Goal: Information Seeking & Learning: Compare options

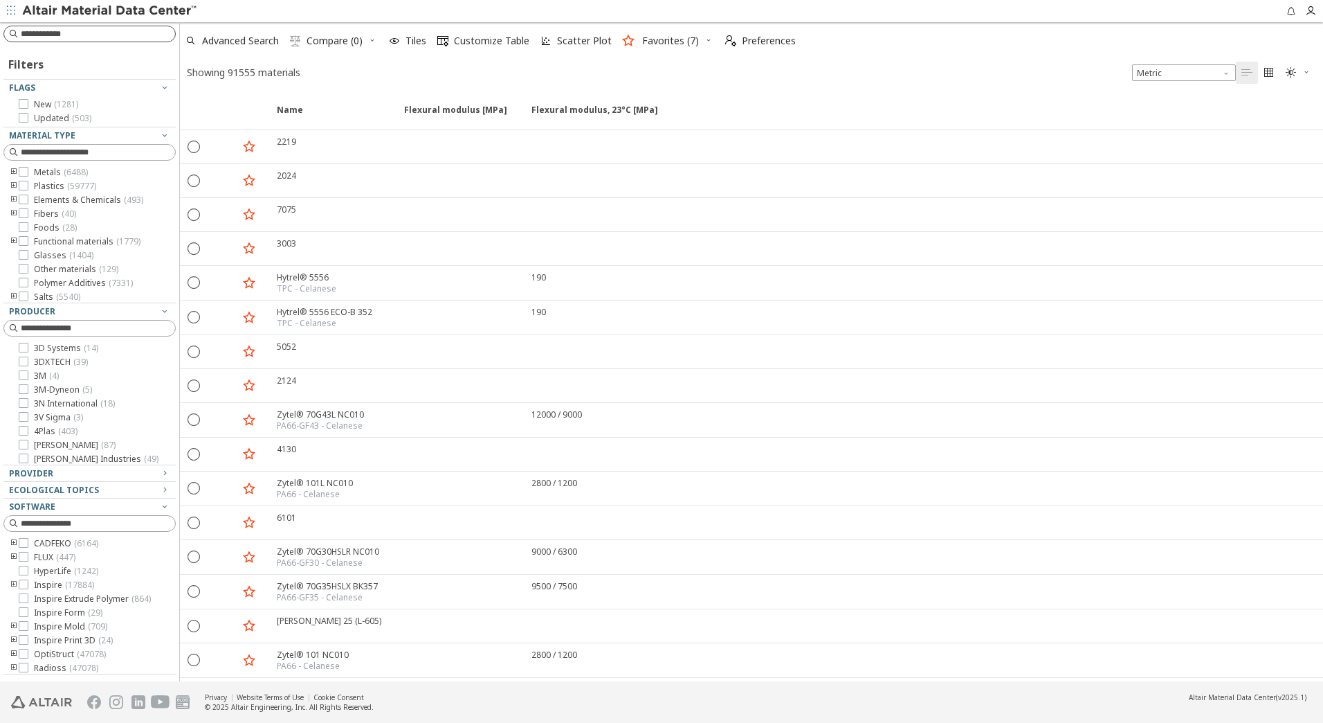
click at [89, 33] on input at bounding box center [98, 34] width 154 height 14
type input "*****"
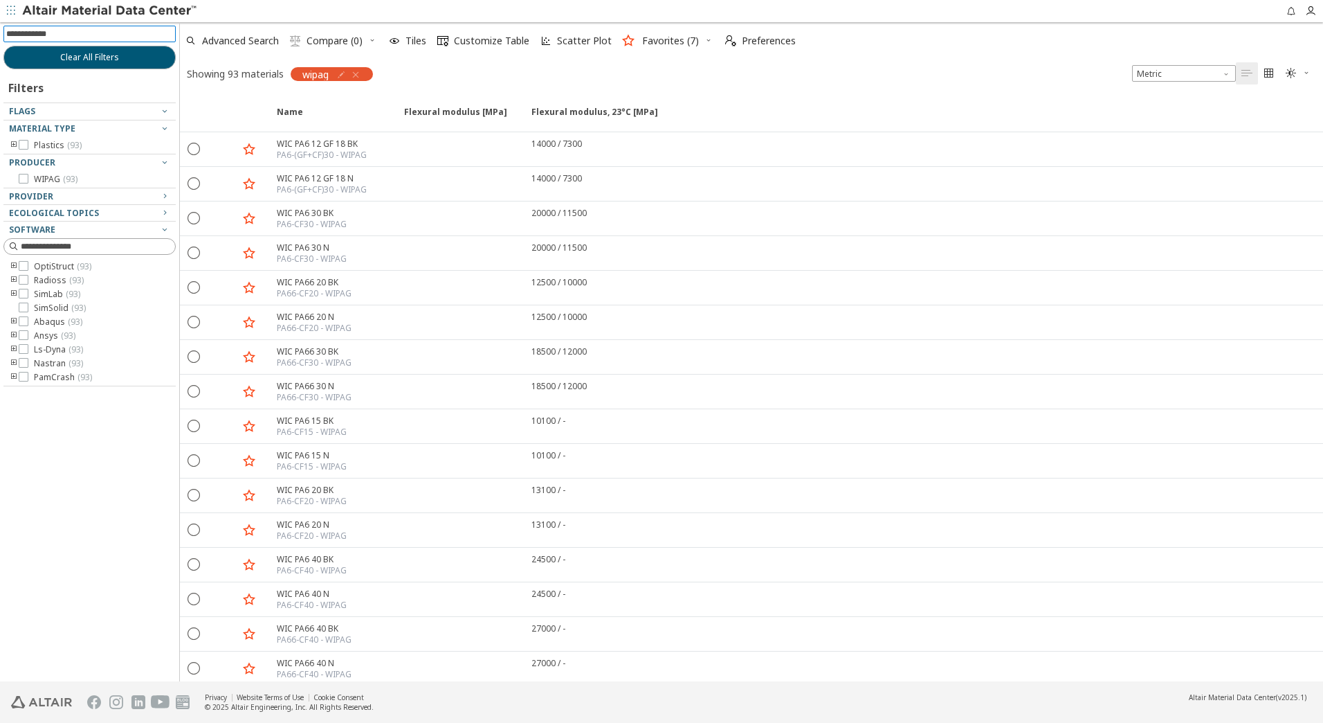
click at [100, 33] on input at bounding box center [91, 33] width 170 height 15
type input "********"
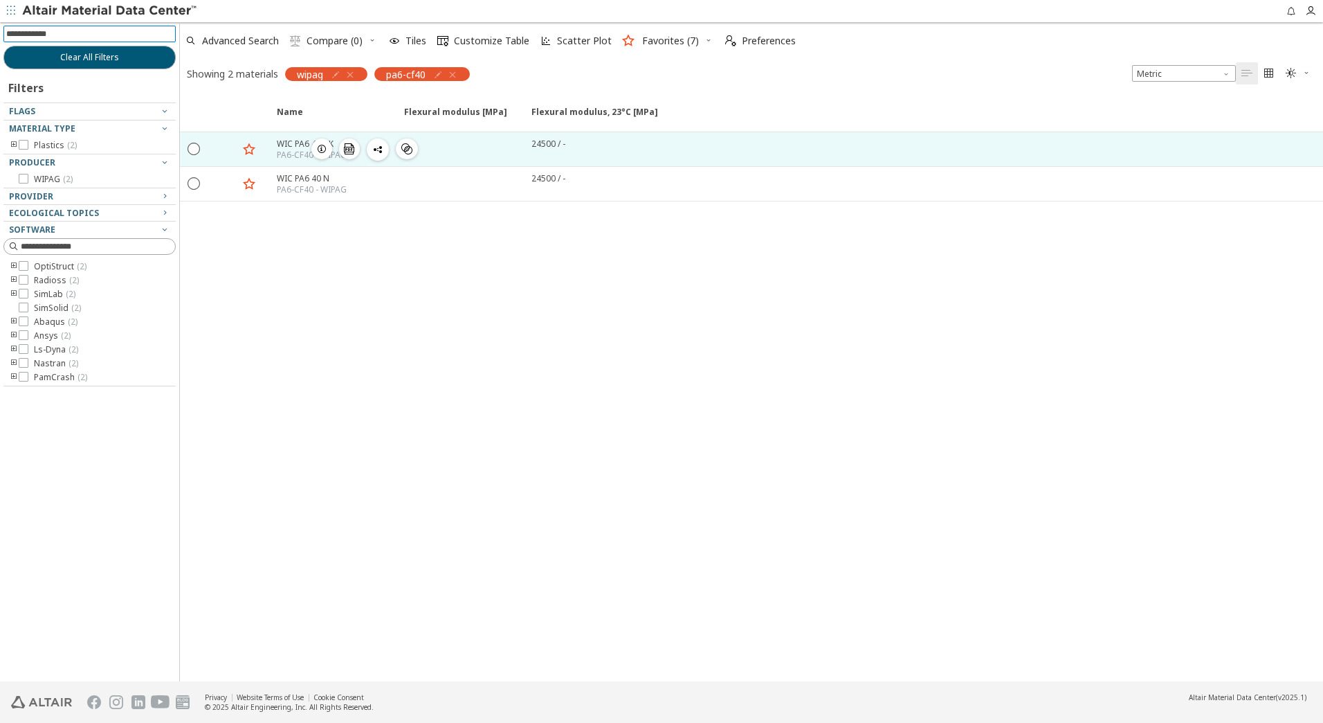
click at [322, 149] on icon "button" at bounding box center [321, 148] width 11 height 11
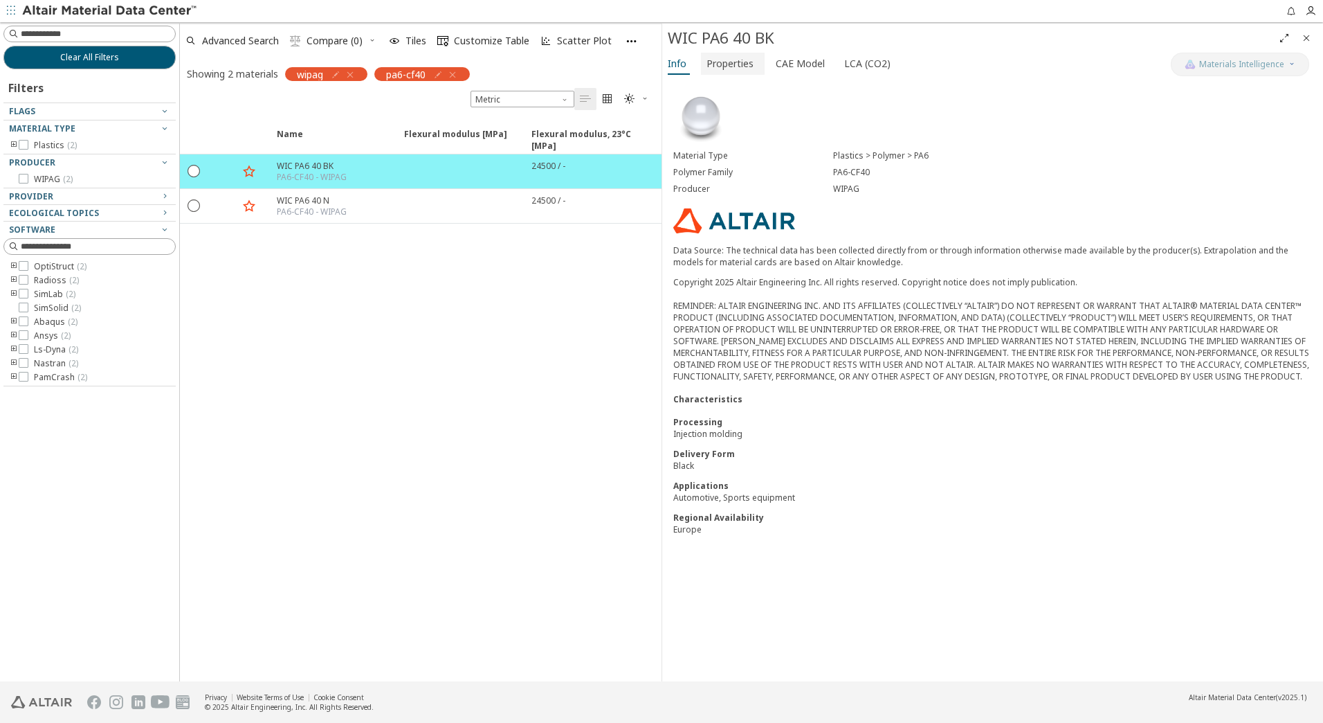
click at [728, 66] on span "Properties" at bounding box center [730, 64] width 47 height 22
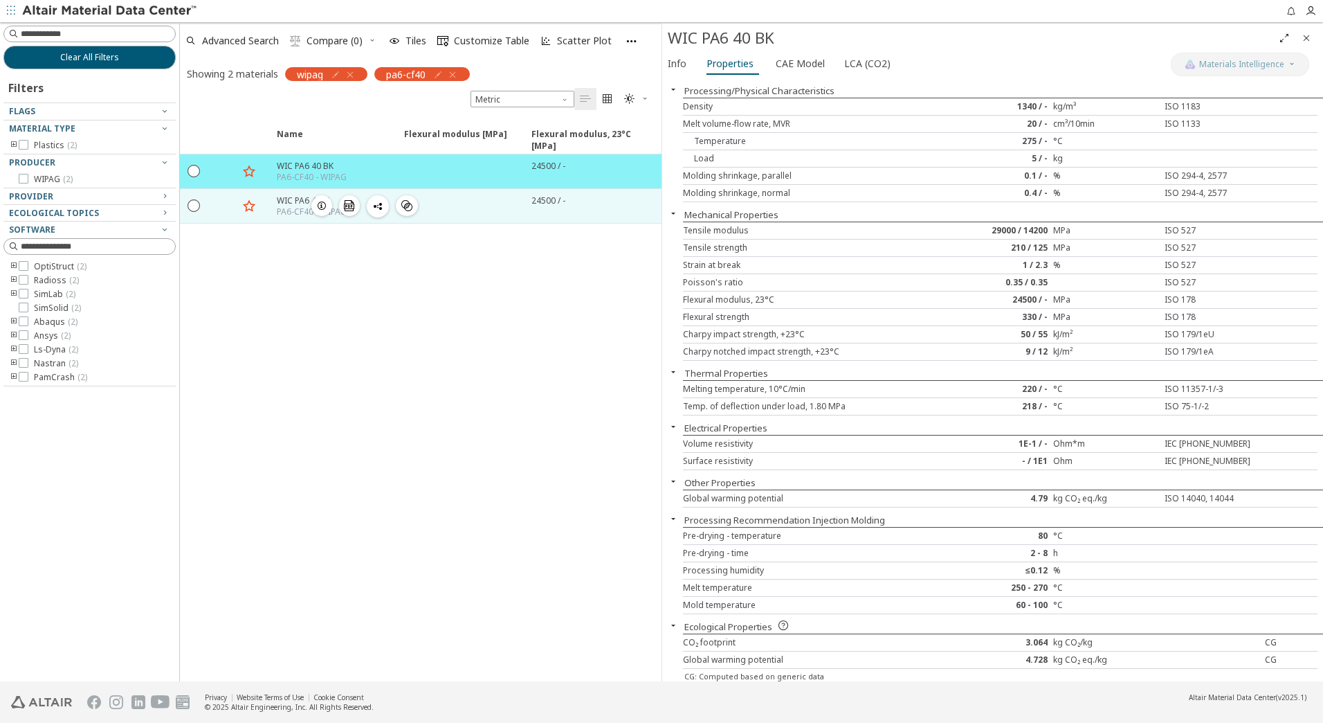
click at [484, 210] on div at bounding box center [459, 206] width 127 height 34
click at [324, 205] on icon "button" at bounding box center [321, 205] width 11 height 11
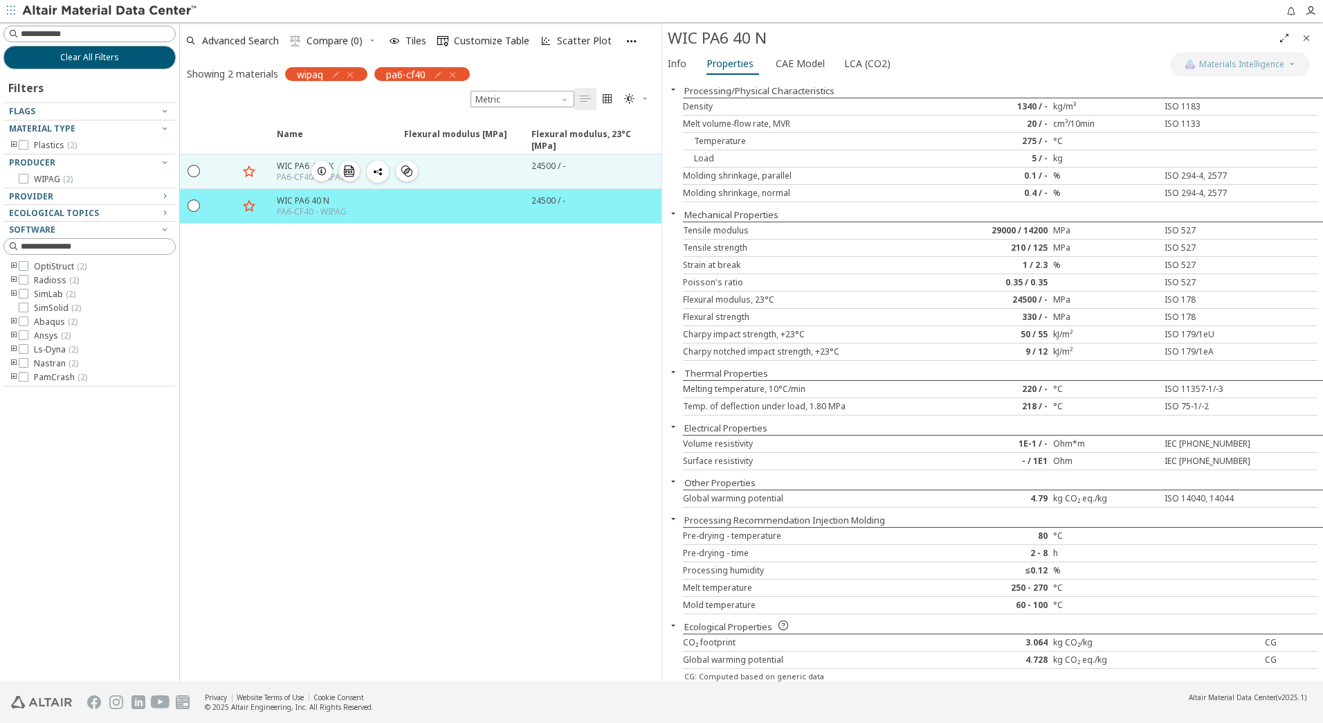
click at [362, 168] on div " " at bounding box center [364, 172] width 107 height 22
click at [321, 174] on icon "button" at bounding box center [321, 170] width 11 height 11
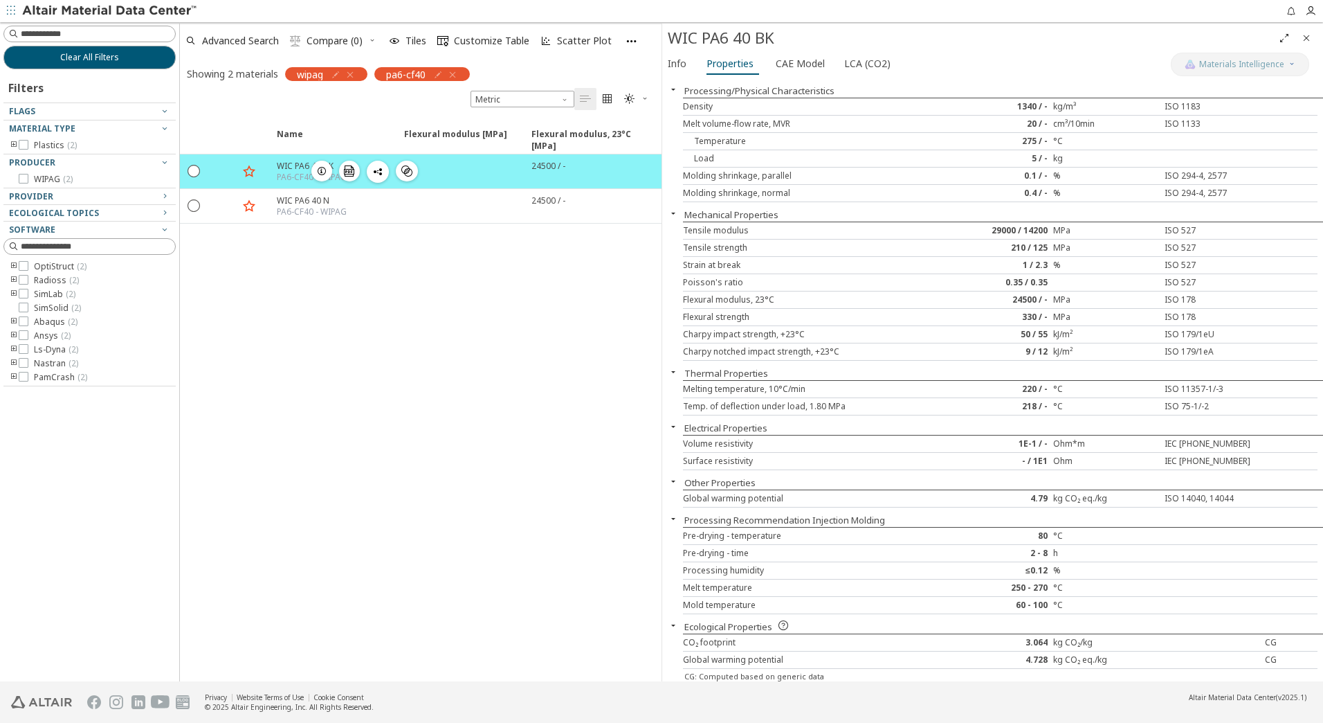
click at [322, 169] on icon "button" at bounding box center [321, 170] width 11 height 11
click at [347, 365] on div "Name Flexural modulus [MPa] Flexural modulus [MPa] ISO 178 Flexural modulus, 23…" at bounding box center [421, 399] width 482 height 564
click at [455, 73] on icon "button" at bounding box center [452, 74] width 11 height 11
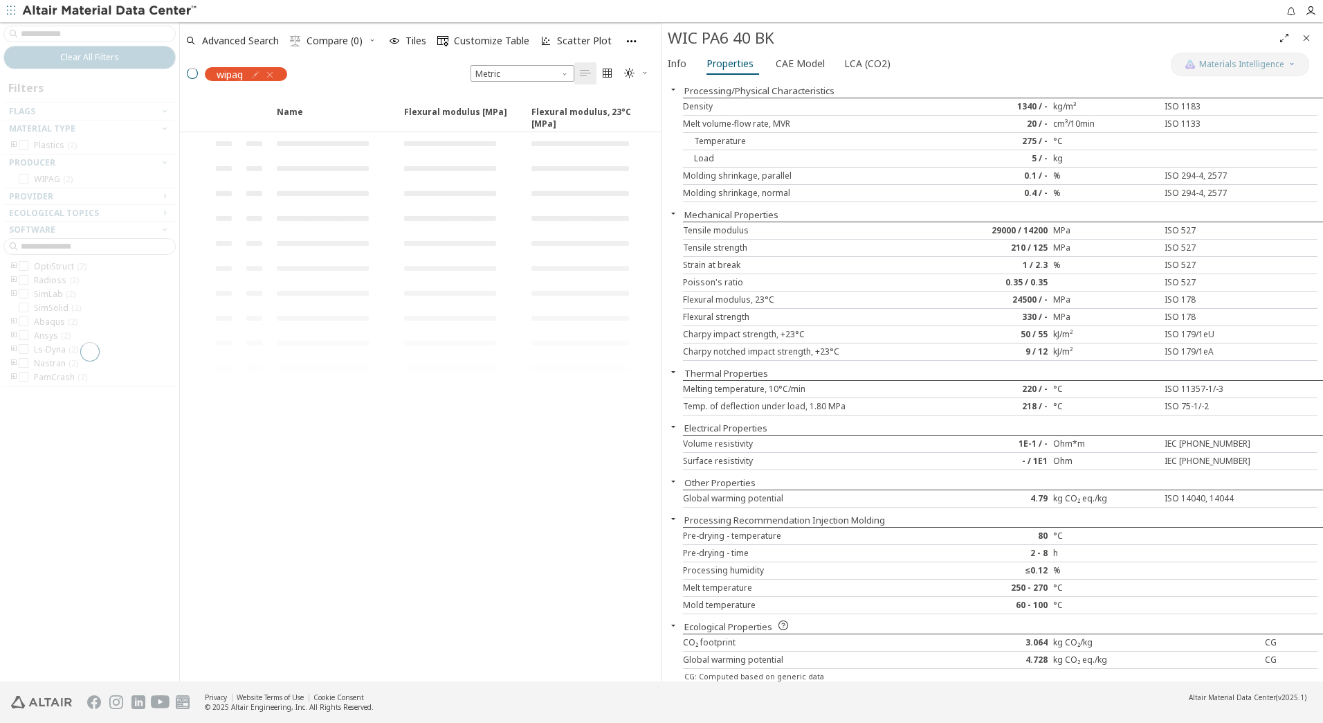
click at [86, 31] on div at bounding box center [89, 351] width 179 height 659
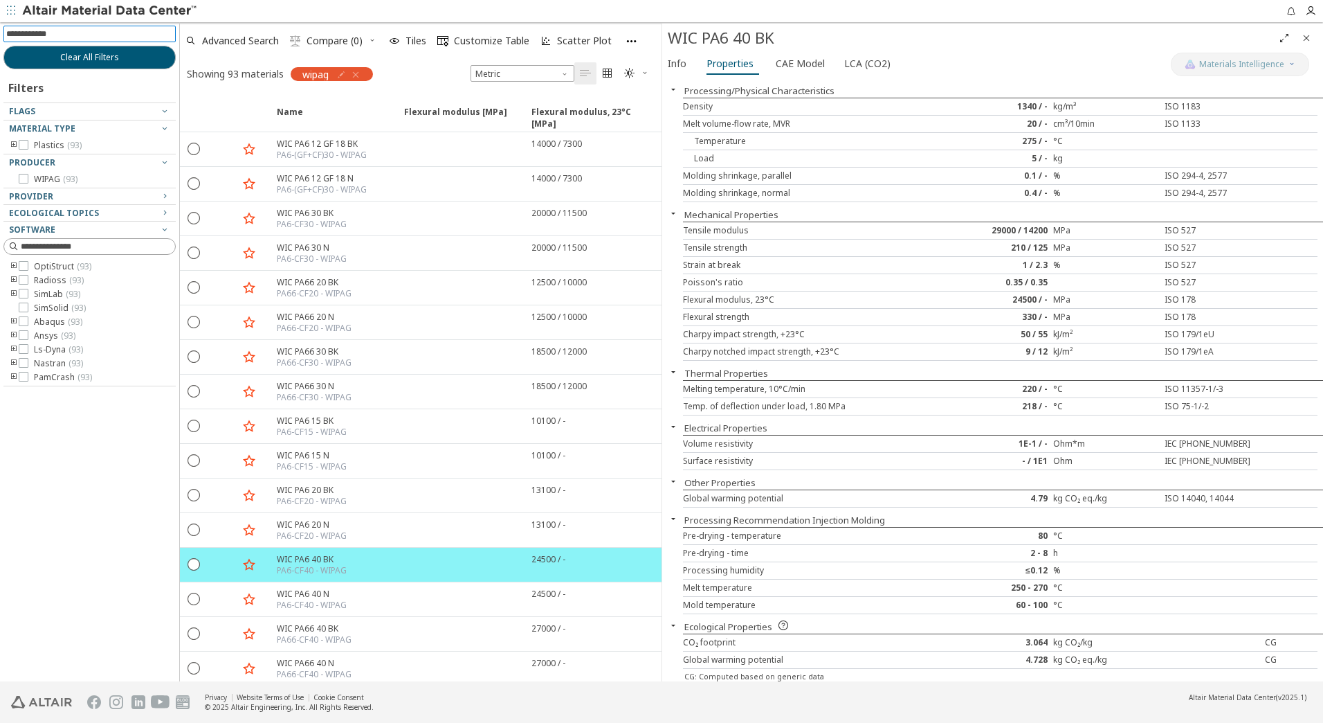
click at [87, 37] on input at bounding box center [91, 33] width 170 height 15
type input "*********"
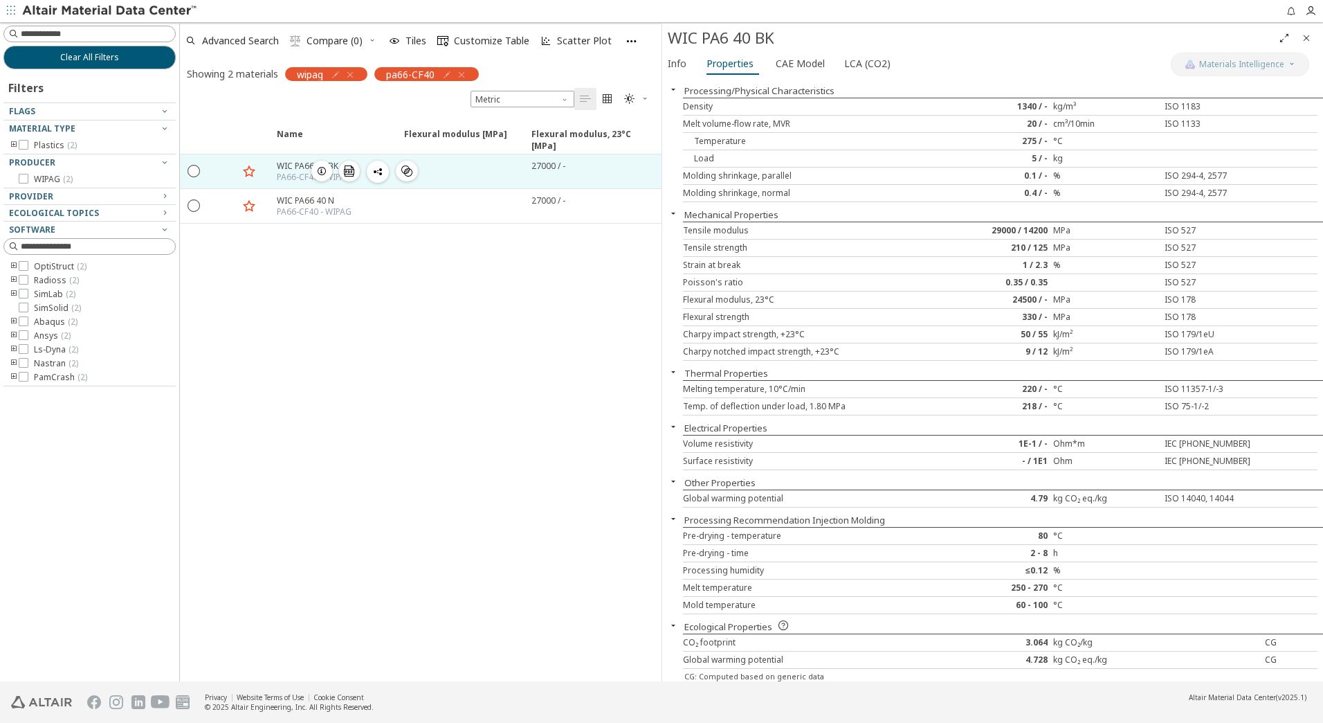
click at [321, 170] on icon "button" at bounding box center [321, 170] width 11 height 11
